Goal: Task Accomplishment & Management: Use online tool/utility

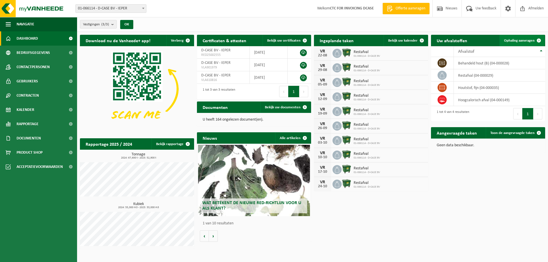
click at [521, 42] on span "Ophaling aanvragen" at bounding box center [519, 41] width 31 height 4
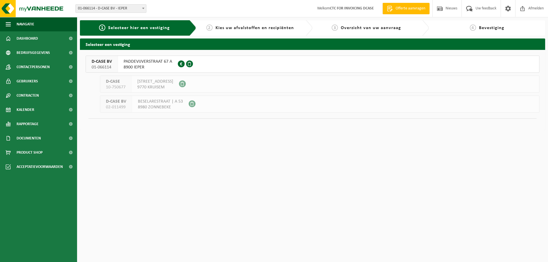
click at [137, 66] on span "8900 IEPER" at bounding box center [148, 67] width 48 height 6
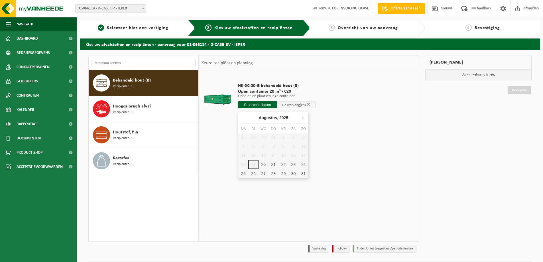
click at [265, 106] on input "text" at bounding box center [257, 104] width 39 height 7
click at [263, 164] on div "20" at bounding box center [264, 164] width 10 height 9
type input "Van 2025-08-20"
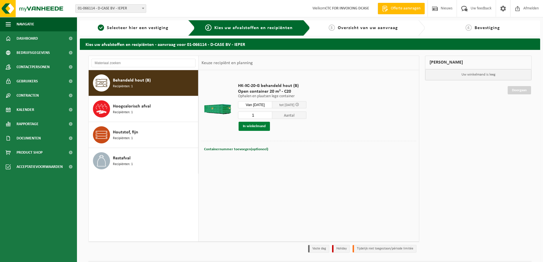
click at [252, 128] on button "In winkelmand" at bounding box center [254, 126] width 31 height 9
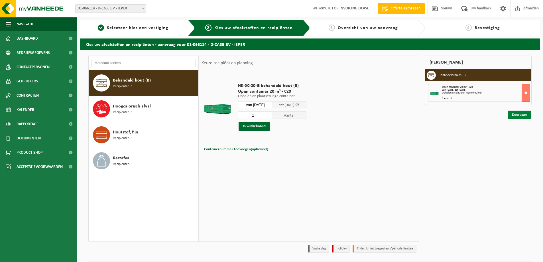
click at [520, 116] on link "Doorgaan" at bounding box center [519, 115] width 23 height 8
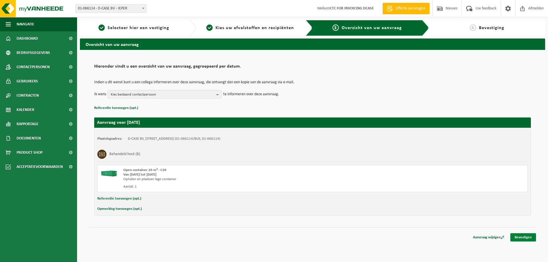
click at [526, 236] on link "Bevestigen" at bounding box center [523, 237] width 26 height 8
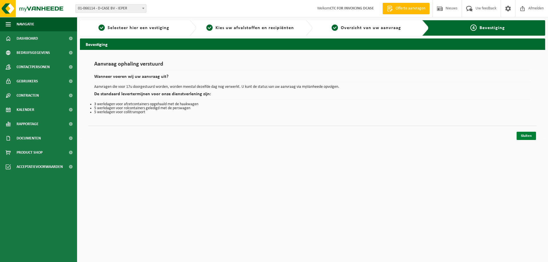
click at [520, 135] on link "Sluiten" at bounding box center [525, 136] width 19 height 8
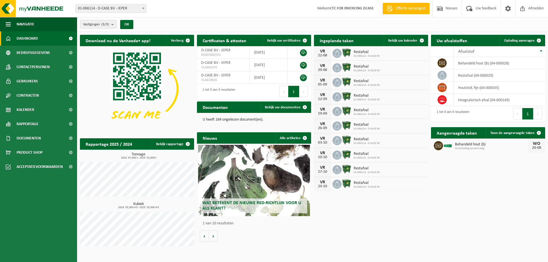
click at [540, 202] on div "Download nu de Vanheede+ app! Verberg Certificaten & attesten Bekijk uw certifi…" at bounding box center [312, 142] width 468 height 220
click at [462, 201] on div "Download nu de Vanheede+ app! Verberg Certificaten & attesten Bekijk uw certifi…" at bounding box center [312, 142] width 468 height 220
click at [417, 220] on div "Download nu de Vanheede+ app! Verberg Certificaten & attesten Bekijk uw certifi…" at bounding box center [312, 142] width 468 height 220
click at [440, 228] on div "Download nu de Vanheede+ app! Verberg Certificaten & attesten Bekijk uw certifi…" at bounding box center [312, 142] width 468 height 220
